Goal: Transaction & Acquisition: Purchase product/service

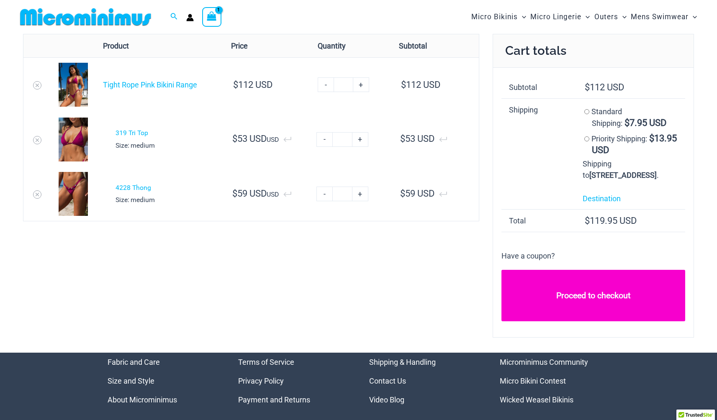
click at [540, 292] on link "Proceed to checkout" at bounding box center [593, 295] width 184 height 51
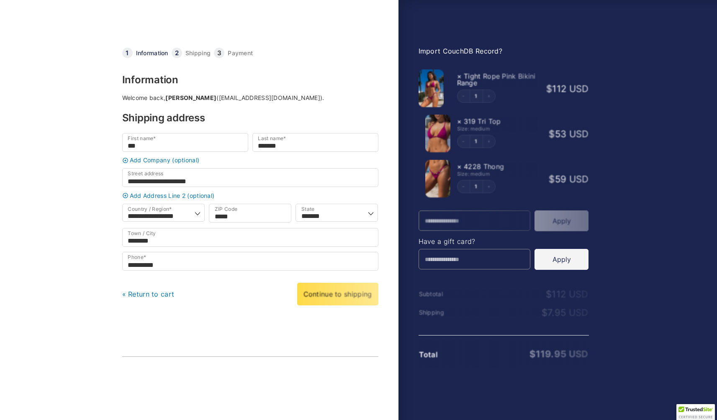
select select "**"
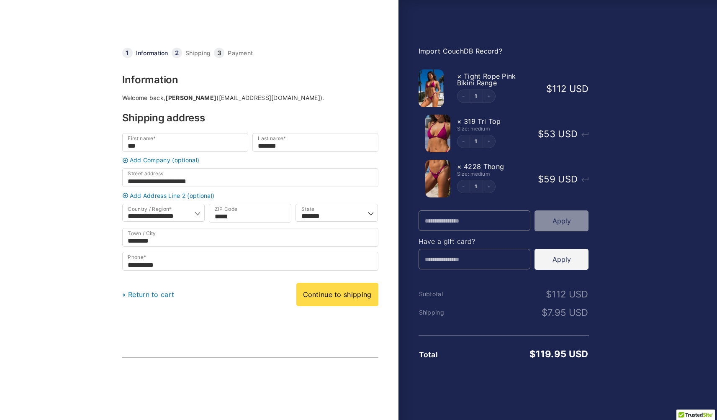
click at [443, 52] on link "Import CouchDB Record?" at bounding box center [460, 51] width 84 height 8
click at [357, 305] on link "Continue to shipping" at bounding box center [337, 294] width 82 height 23
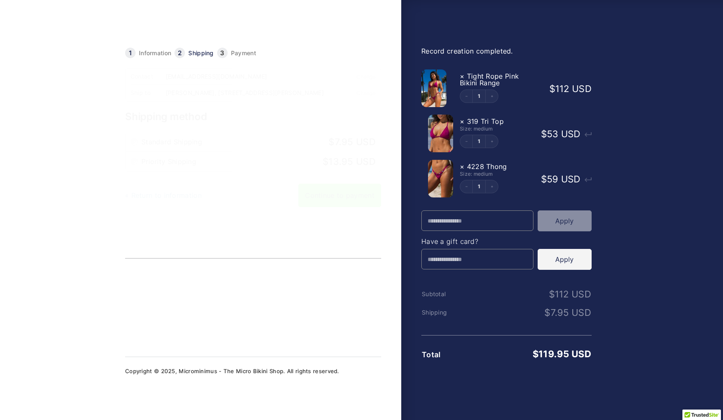
click at [333, 206] on link "Continue to payment" at bounding box center [339, 195] width 83 height 23
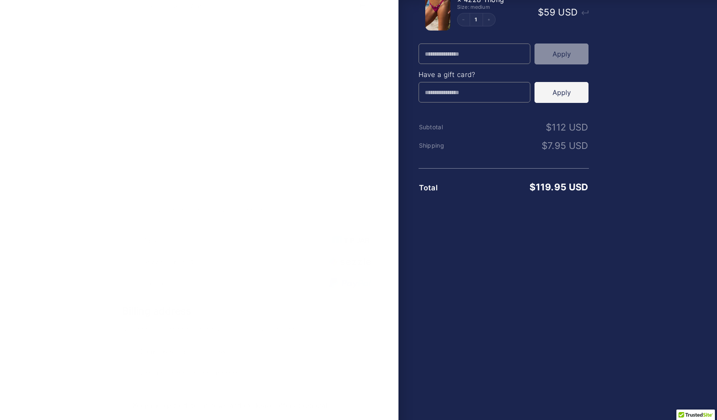
scroll to position [239, 0]
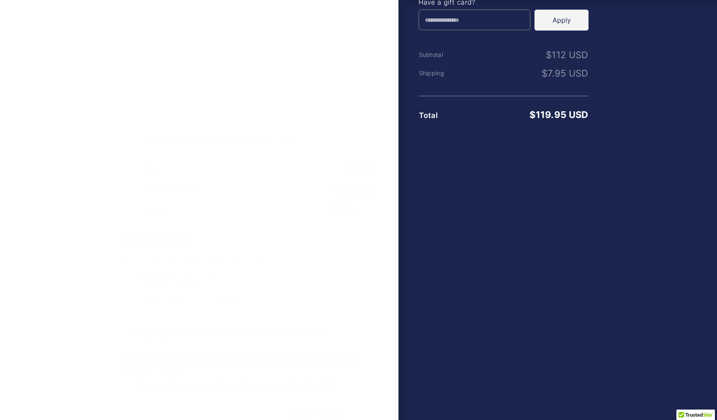
click at [238, 214] on span "PayPal" at bounding box center [236, 211] width 186 height 7
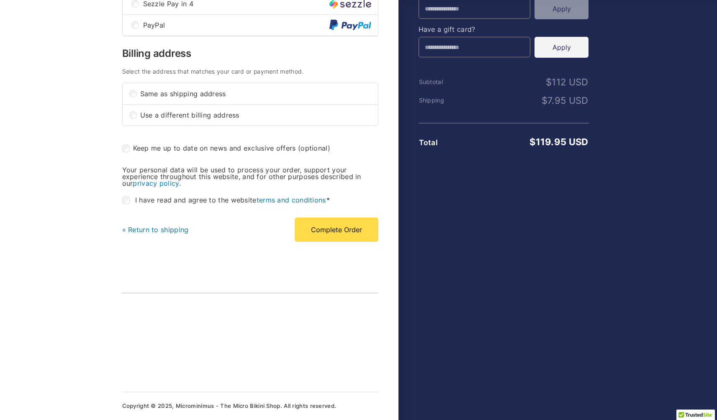
scroll to position [201, 0]
